Goal: Task Accomplishment & Management: Manage account settings

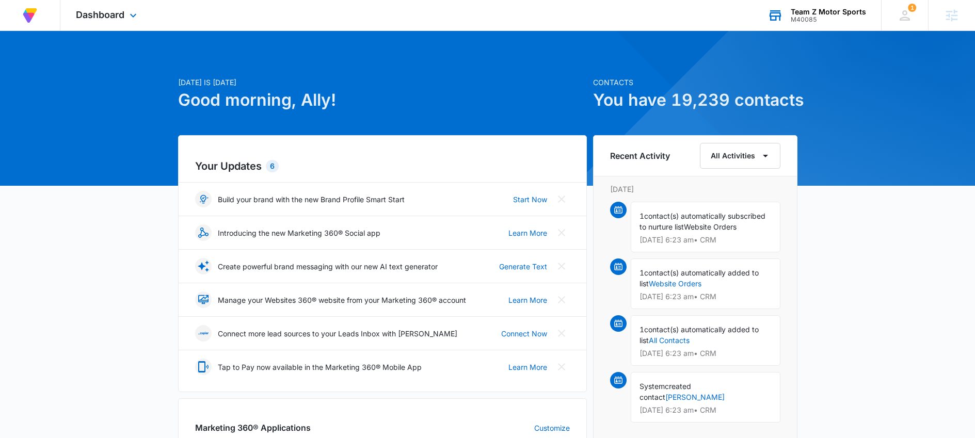
scroll to position [2, 0]
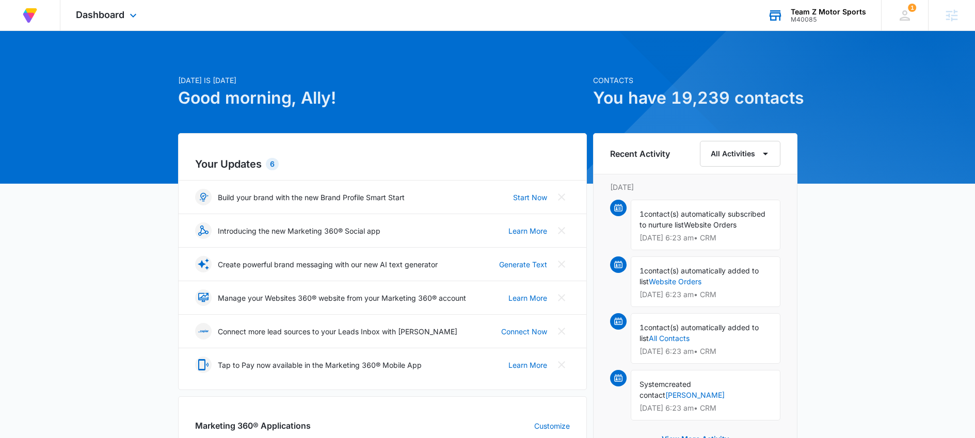
click at [812, 18] on div "M40085" at bounding box center [828, 19] width 75 height 7
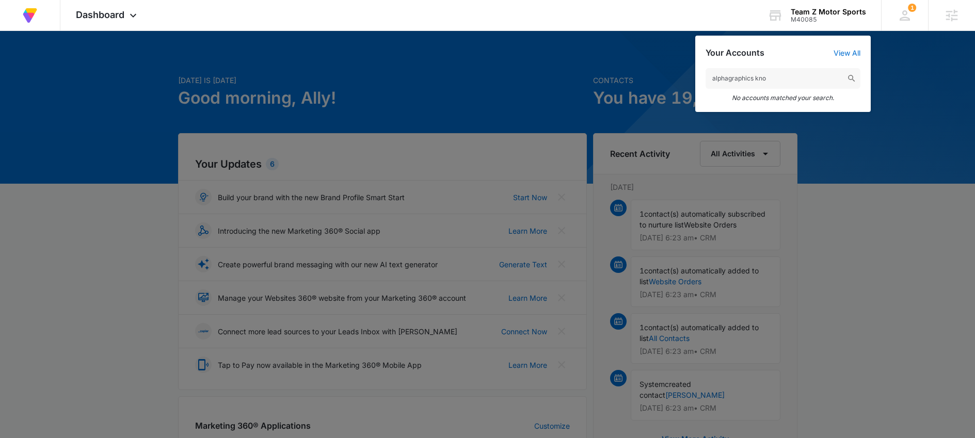
drag, startPoint x: 801, startPoint y: 79, endPoint x: 627, endPoint y: 79, distance: 173.9
click at [627, 31] on nav "At Volusion, we work hard to [PERSON_NAME] a great work environment where every…" at bounding box center [487, 15] width 975 height 31
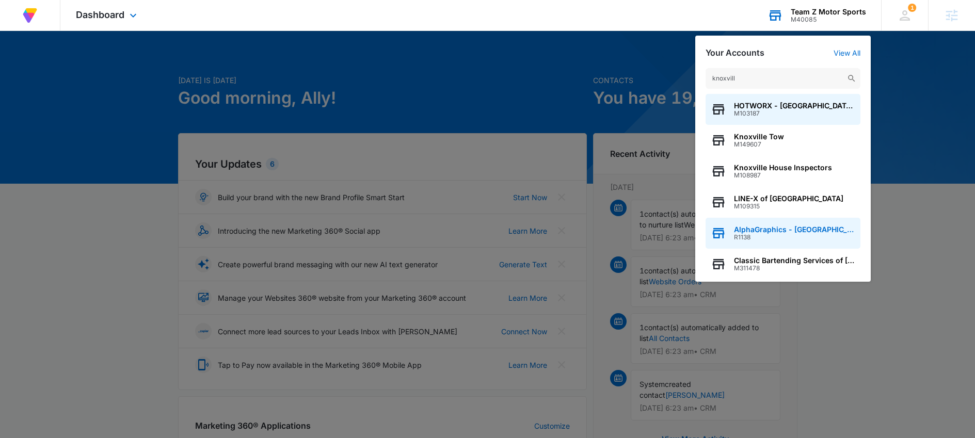
type input "knoxvill"
click at [731, 229] on div "AlphaGraphics - [GEOGRAPHIC_DATA] R1138" at bounding box center [783, 233] width 155 height 31
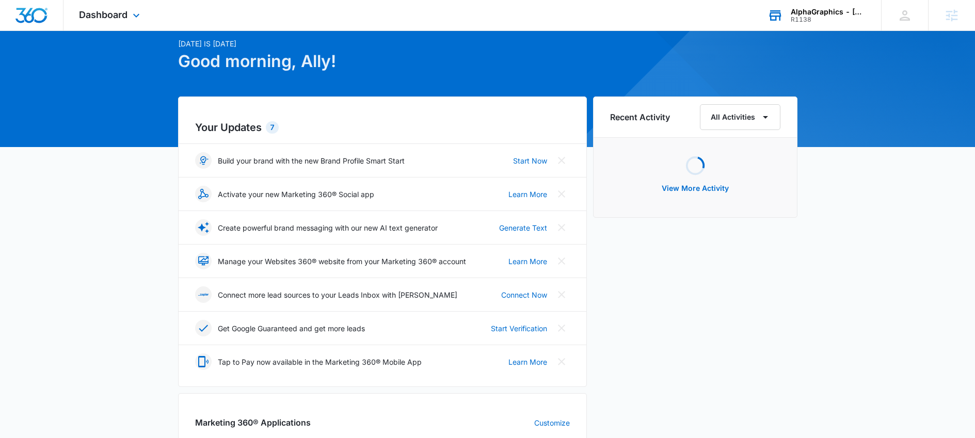
scroll to position [183, 0]
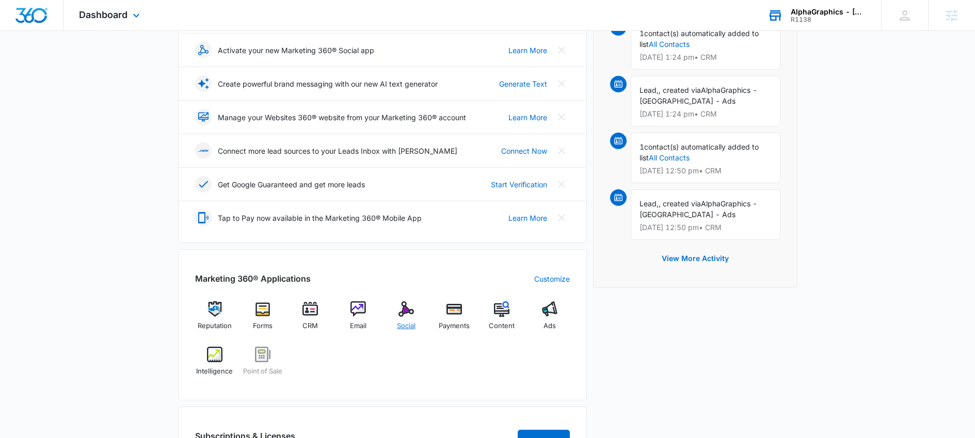
click at [407, 309] on img at bounding box center [405, 308] width 15 height 15
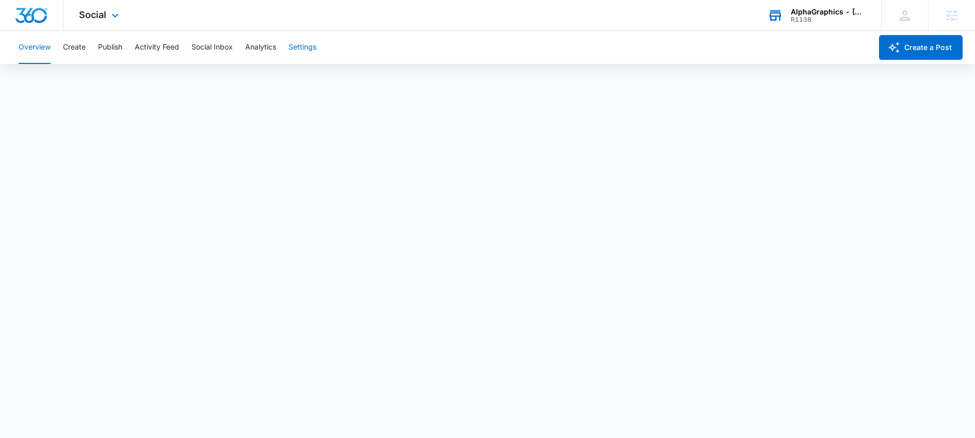
click at [315, 51] on button "Settings" at bounding box center [303, 47] width 28 height 33
click at [77, 51] on button "Create" at bounding box center [74, 47] width 23 height 33
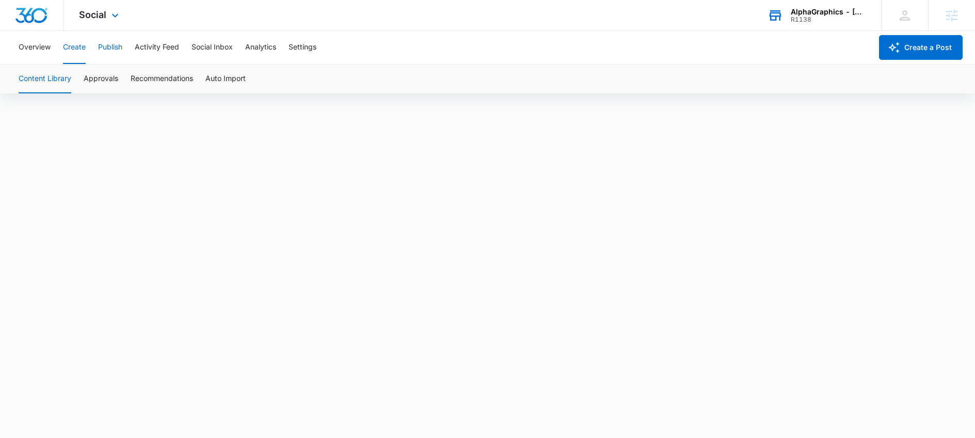
click at [120, 48] on button "Publish" at bounding box center [110, 47] width 24 height 33
click at [31, 59] on button "Overview" at bounding box center [35, 47] width 32 height 33
click at [798, 18] on div "R1138" at bounding box center [828, 19] width 75 height 7
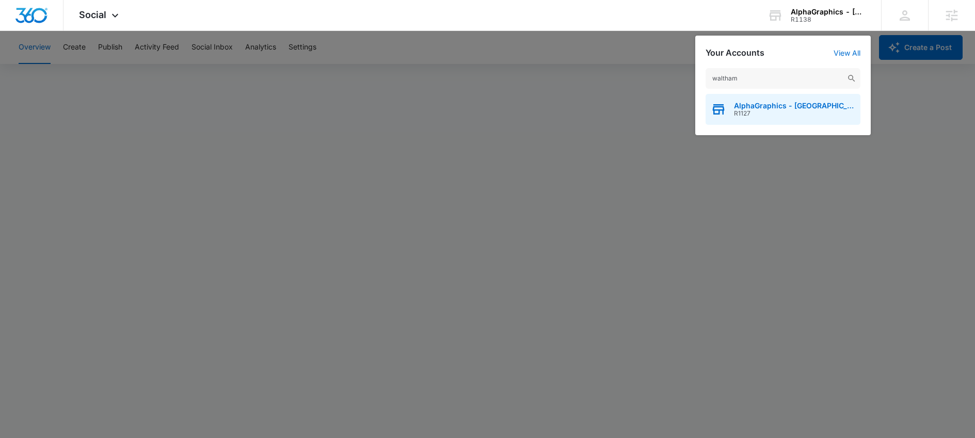
type input "waltham"
click at [780, 109] on span "AlphaGraphics - [GEOGRAPHIC_DATA], [GEOGRAPHIC_DATA] - US478" at bounding box center [794, 106] width 121 height 8
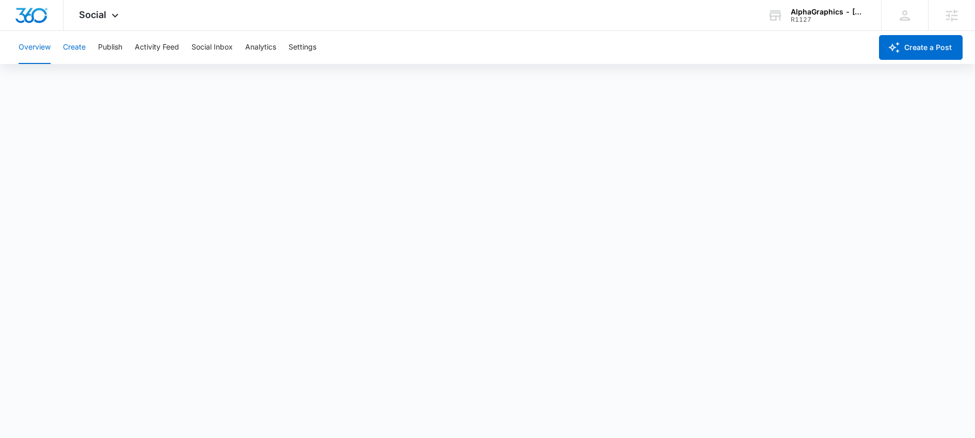
click at [67, 52] on button "Create" at bounding box center [74, 47] width 23 height 33
click at [125, 52] on div "Overview Create Publish Activity Feed Social Inbox Analytics Settings" at bounding box center [441, 47] width 859 height 33
click at [118, 52] on button "Publish" at bounding box center [110, 47] width 24 height 33
click at [311, 53] on button "Settings" at bounding box center [303, 47] width 28 height 33
click at [75, 42] on button "Create" at bounding box center [74, 47] width 23 height 33
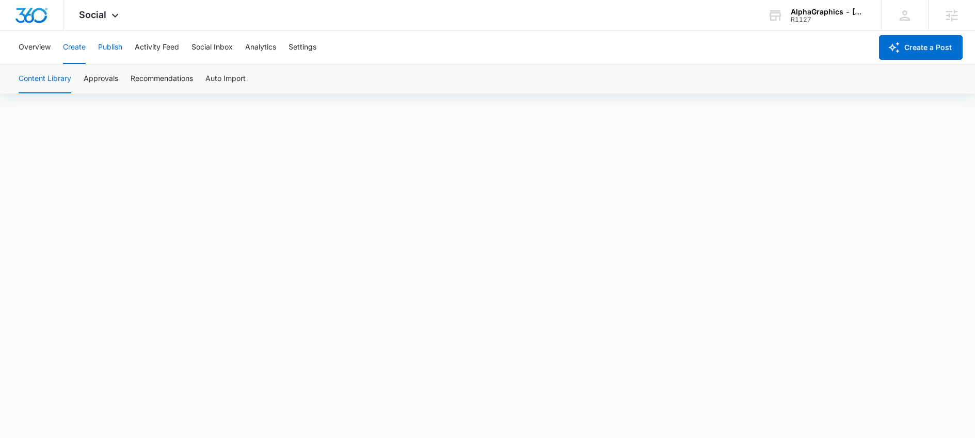
click at [105, 43] on button "Publish" at bounding box center [110, 47] width 24 height 33
click at [76, 50] on button "Create" at bounding box center [74, 47] width 23 height 33
click at [822, 14] on div "AlphaGraphics - [GEOGRAPHIC_DATA], [GEOGRAPHIC_DATA] - US478" at bounding box center [828, 12] width 75 height 8
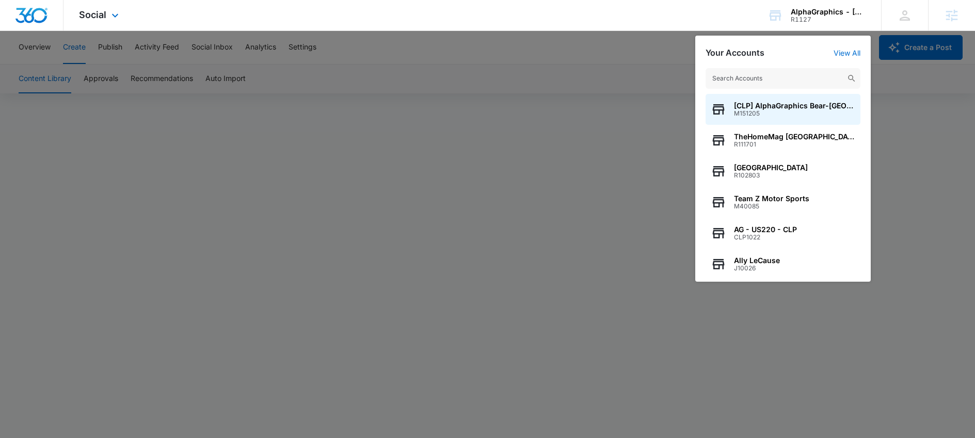
click at [138, 13] on div "Social Apps Reputation Forms CRM Email Social Payments POS Content Ads Intellig…" at bounding box center [487, 15] width 975 height 31
click at [734, 78] on input "text" at bounding box center [783, 78] width 155 height 21
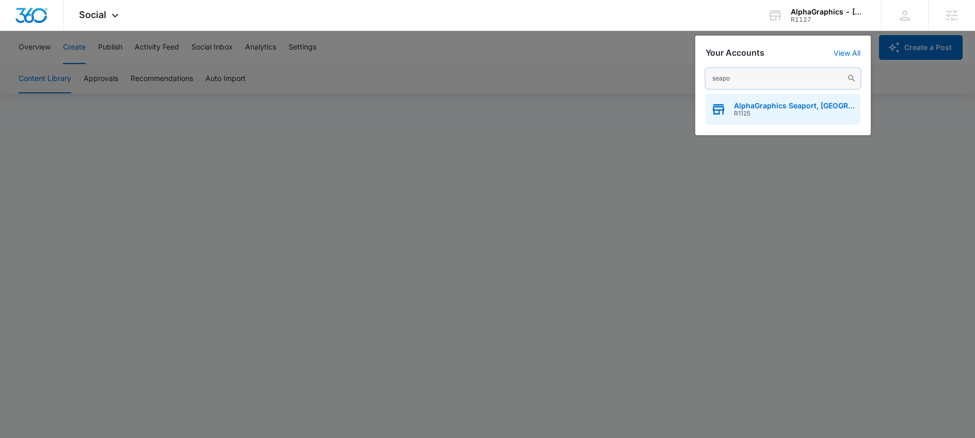
type input "seapo"
click at [726, 104] on icon "button" at bounding box center [718, 109] width 15 height 15
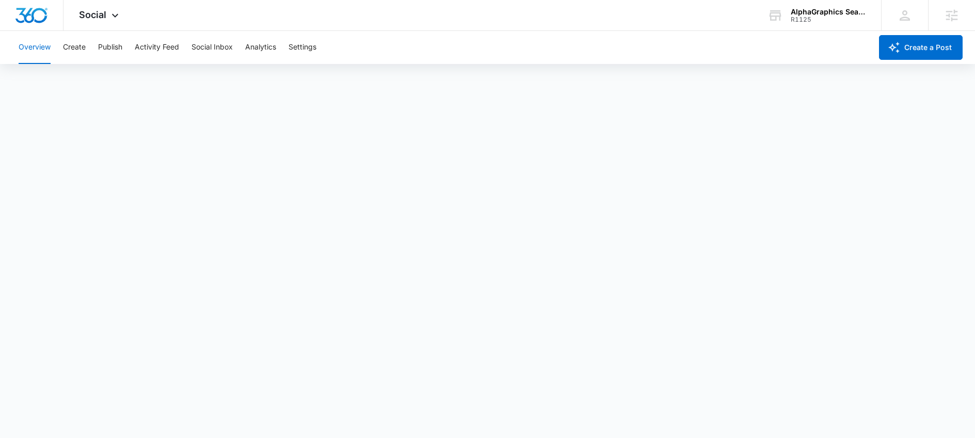
click at [130, 44] on div "Overview Create Publish Activity Feed Social Inbox Analytics Settings" at bounding box center [441, 47] width 859 height 33
click at [119, 45] on button "Publish" at bounding box center [110, 47] width 24 height 33
click at [76, 47] on button "Create" at bounding box center [74, 47] width 23 height 33
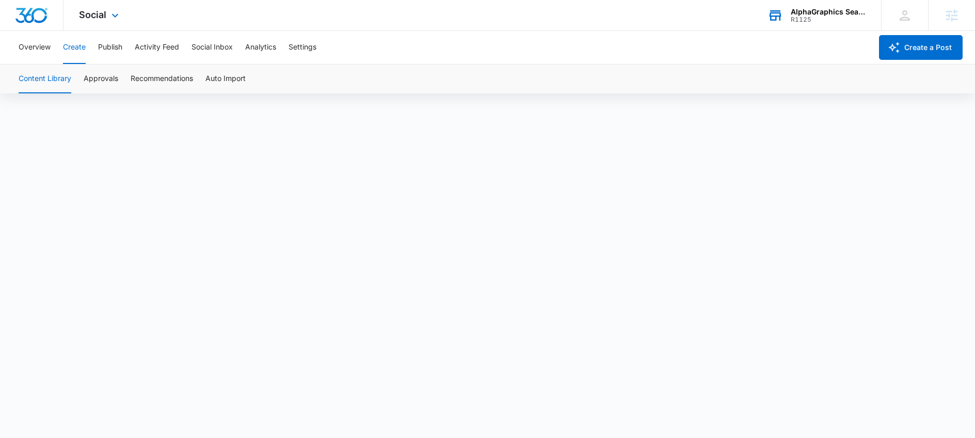
click at [801, 8] on div "AlphaGraphics Seaport, [GEOGRAPHIC_DATA] - US598" at bounding box center [828, 12] width 75 height 8
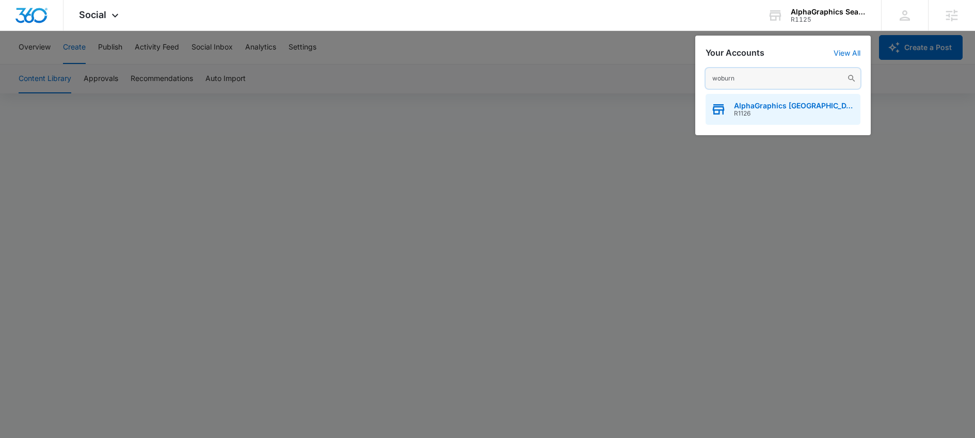
type input "woburn"
click at [767, 110] on span "R1126" at bounding box center [794, 113] width 121 height 7
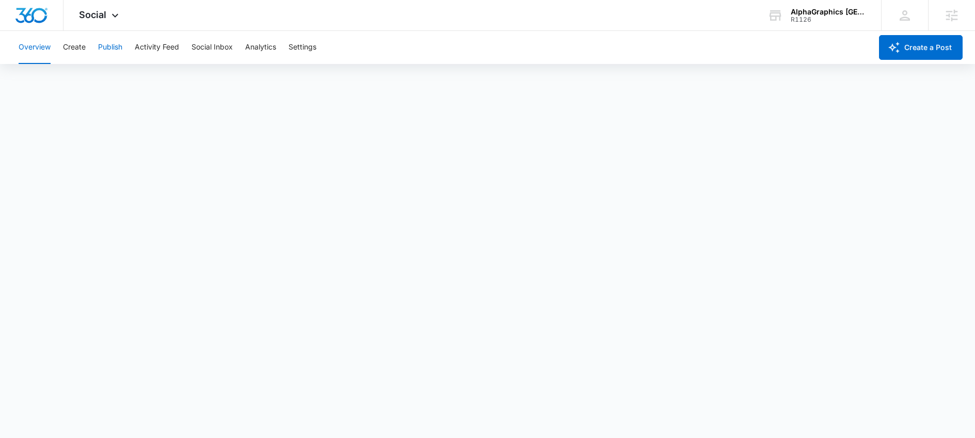
click at [107, 42] on button "Publish" at bounding box center [110, 47] width 24 height 33
click at [102, 48] on button "Publish" at bounding box center [110, 47] width 24 height 33
click at [62, 45] on div "Overview Create Publish Activity Feed Social Inbox Analytics Settings" at bounding box center [441, 47] width 859 height 33
click at [69, 48] on button "Create" at bounding box center [74, 47] width 23 height 33
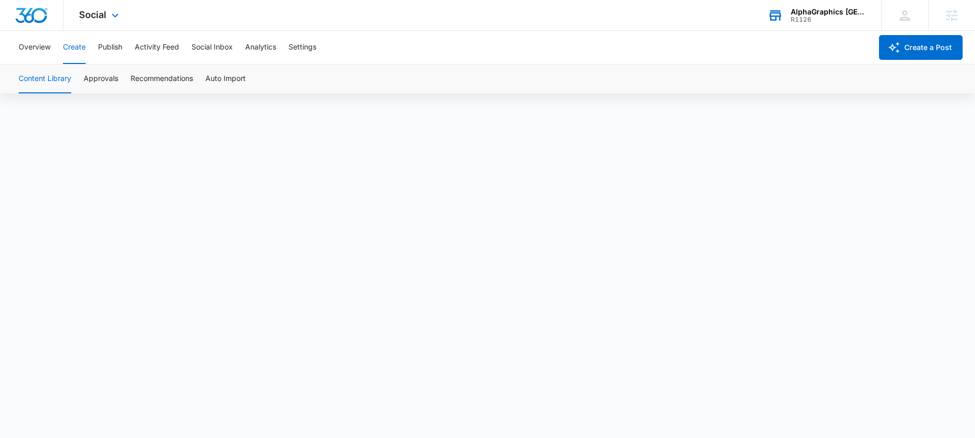
click at [819, 17] on div "R1126" at bounding box center [828, 19] width 75 height 7
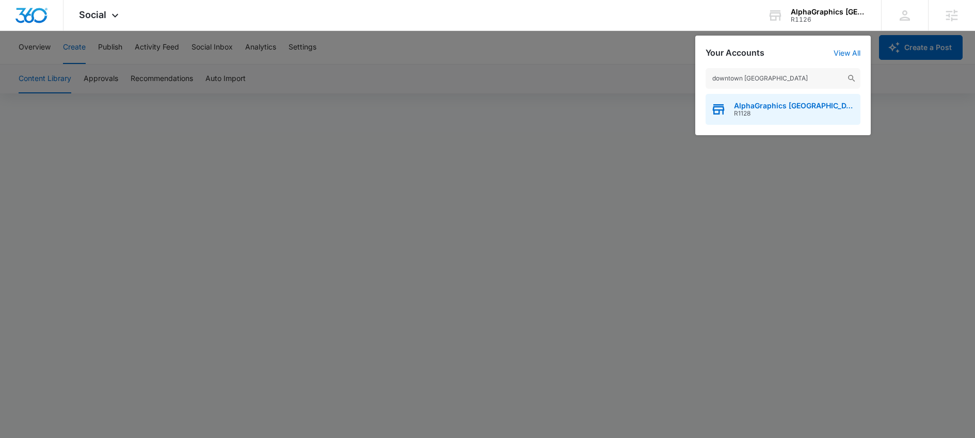
type input "downtown [GEOGRAPHIC_DATA]"
click at [789, 100] on div "AlphaGraphics [GEOGRAPHIC_DATA] R1128" at bounding box center [783, 109] width 155 height 31
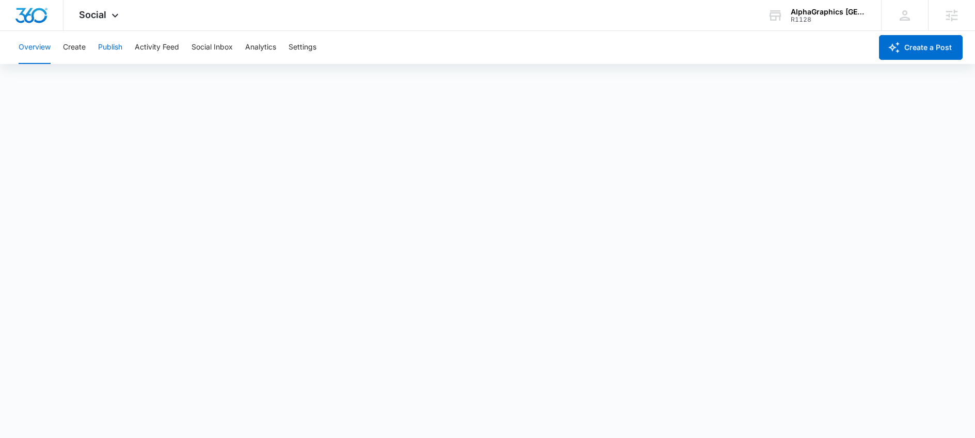
click at [105, 47] on button "Publish" at bounding box center [110, 47] width 24 height 33
click at [84, 51] on button "Create" at bounding box center [74, 47] width 23 height 33
